Goal: Task Accomplishment & Management: Manage account settings

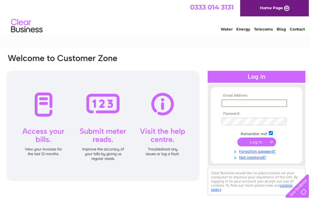
click at [253, 106] on input "text" at bounding box center [257, 105] width 66 height 8
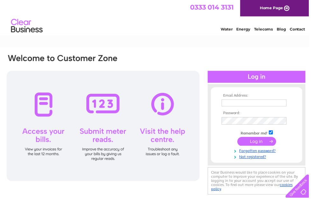
type input "[PERSON_NAME][EMAIL_ADDRESS][DOMAIN_NAME]"
click at [259, 144] on input "submit" at bounding box center [259, 142] width 39 height 9
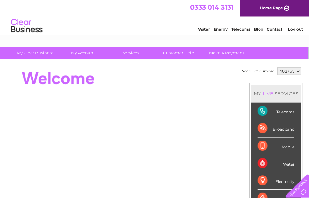
select select "967706"
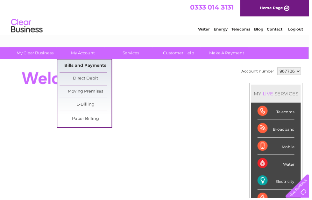
click at [85, 67] on link "Bills and Payments" at bounding box center [86, 66] width 52 height 13
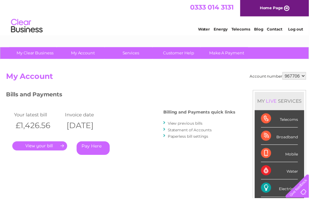
click at [40, 147] on link "." at bounding box center [39, 147] width 55 height 9
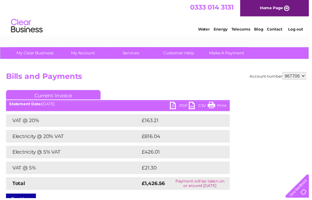
click at [180, 106] on link "PDF" at bounding box center [180, 107] width 19 height 9
